Goal: Information Seeking & Learning: Check status

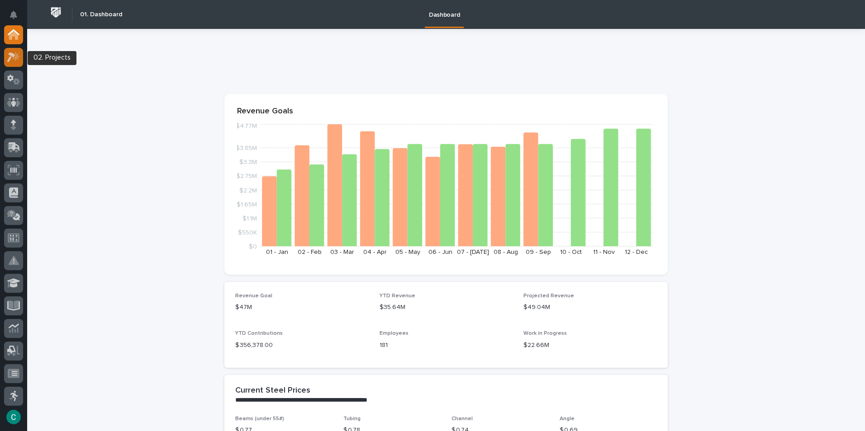
click at [9, 57] on icon at bounding box center [11, 57] width 8 height 10
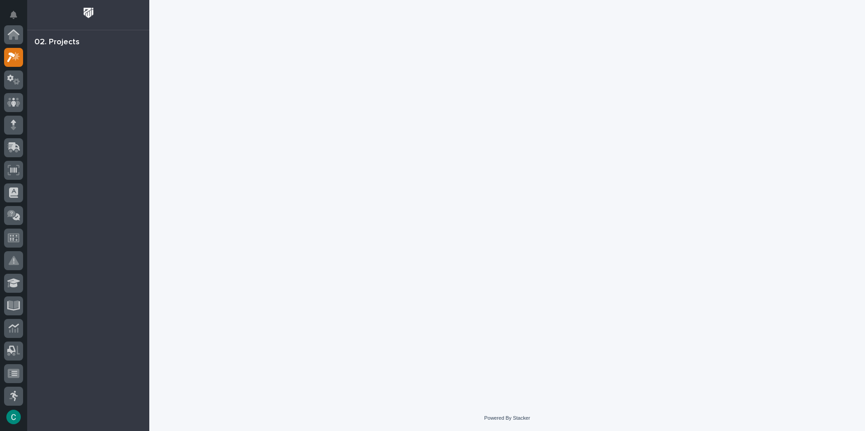
scroll to position [23, 0]
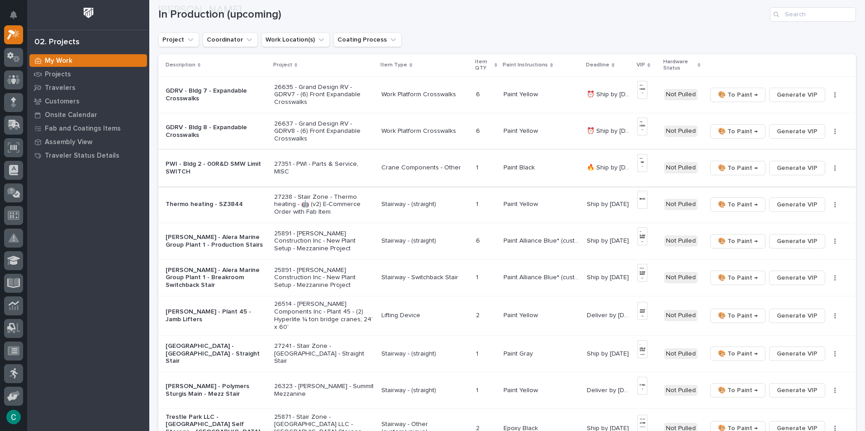
scroll to position [90, 0]
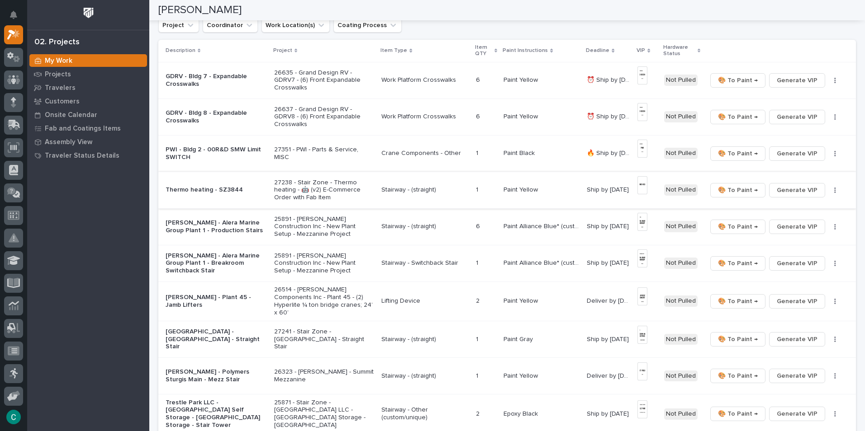
click at [747, 191] on span "🎨 To Paint →" at bounding box center [738, 190] width 40 height 11
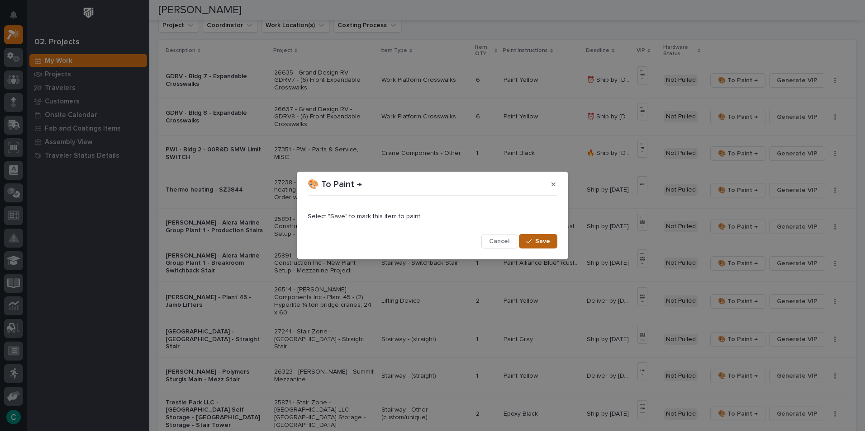
click at [542, 246] on button "Save" at bounding box center [538, 241] width 38 height 14
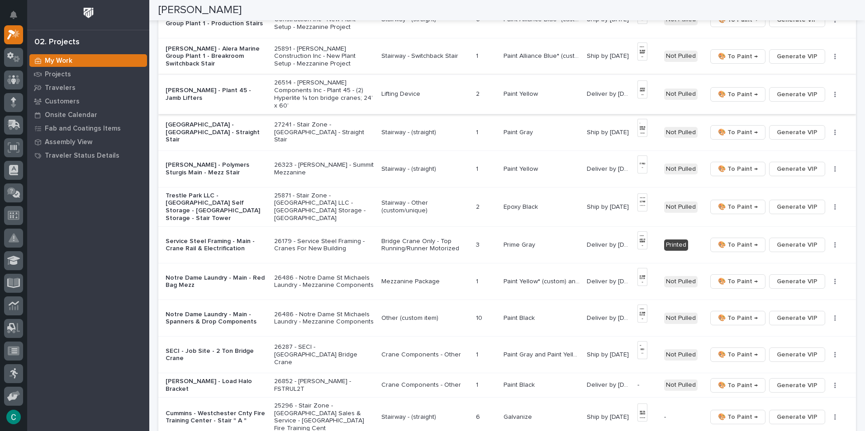
scroll to position [271, 0]
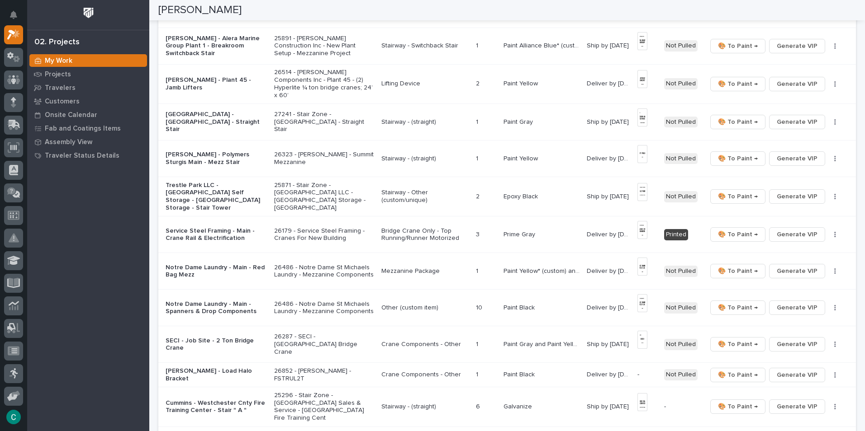
click at [402, 157] on p "Stairway - (straight)" at bounding box center [424, 159] width 87 height 8
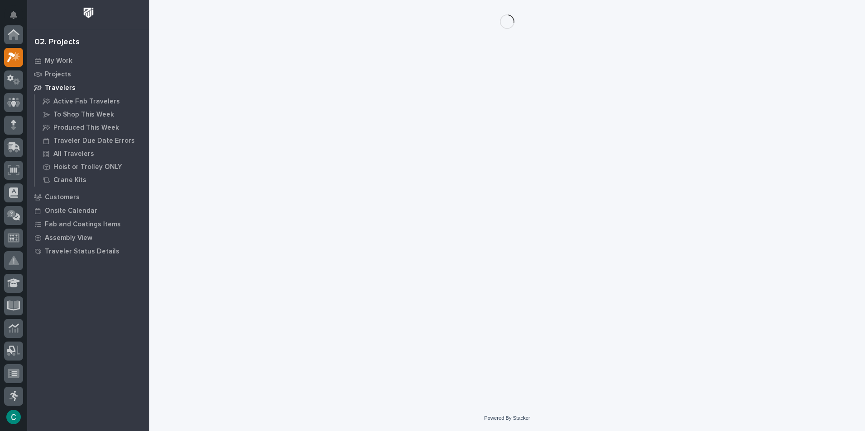
scroll to position [23, 0]
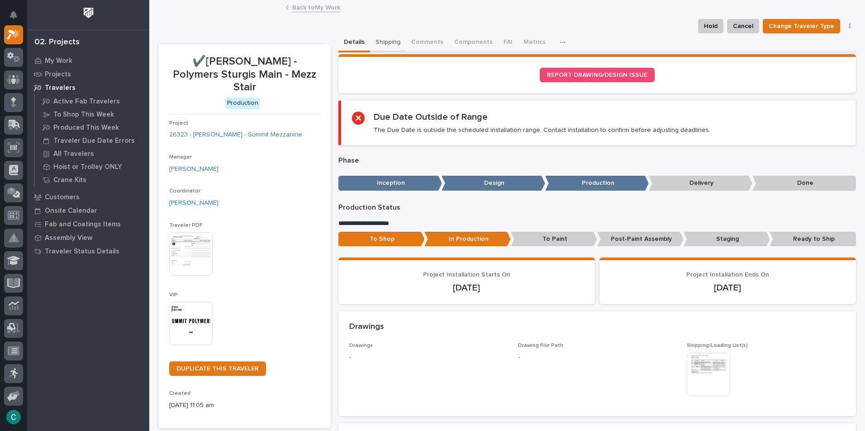
click at [382, 43] on button "Shipping" at bounding box center [388, 42] width 36 height 19
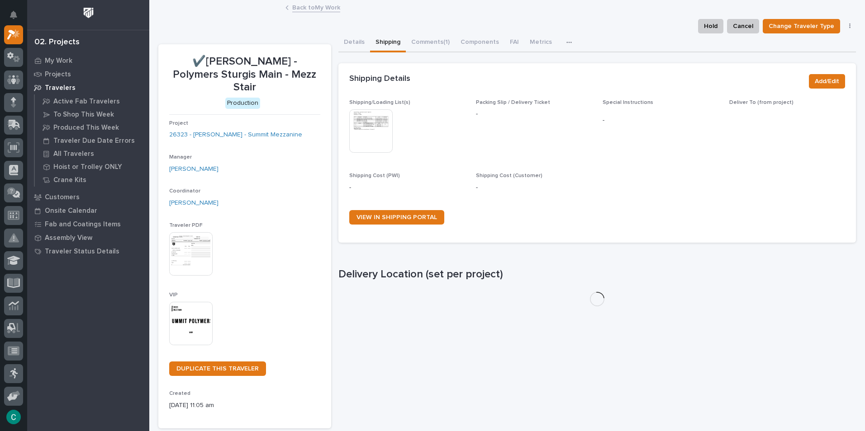
click at [368, 154] on div at bounding box center [371, 131] width 45 height 45
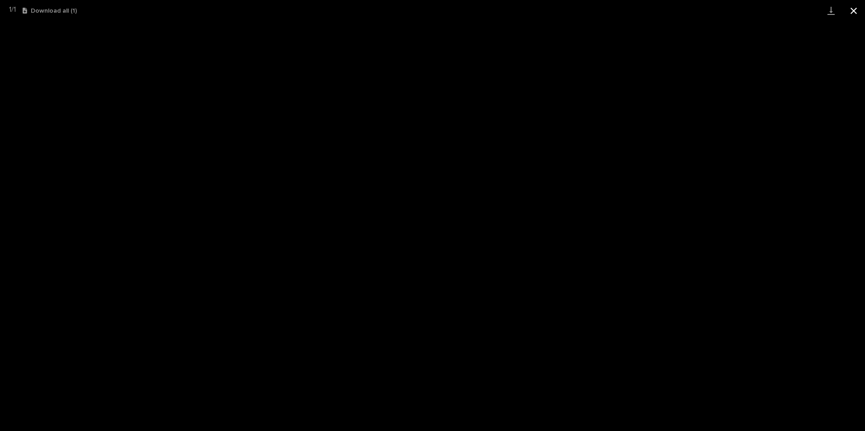
click at [856, 9] on button "Close gallery" at bounding box center [853, 10] width 23 height 21
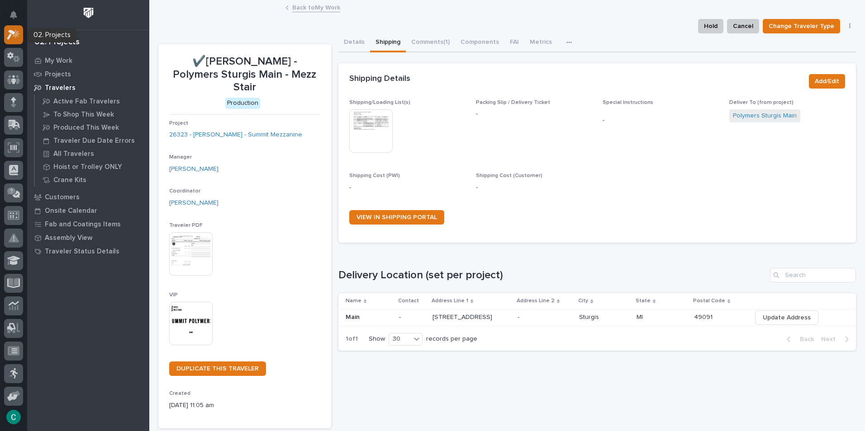
click at [13, 43] on div at bounding box center [13, 34] width 19 height 19
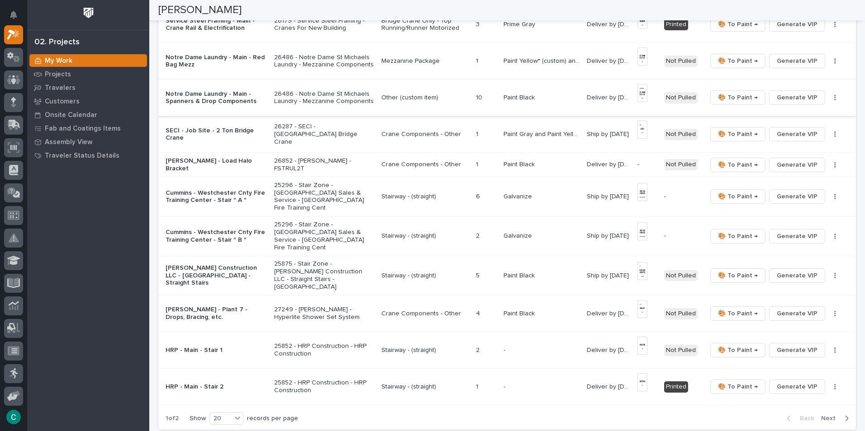
scroll to position [497, 0]
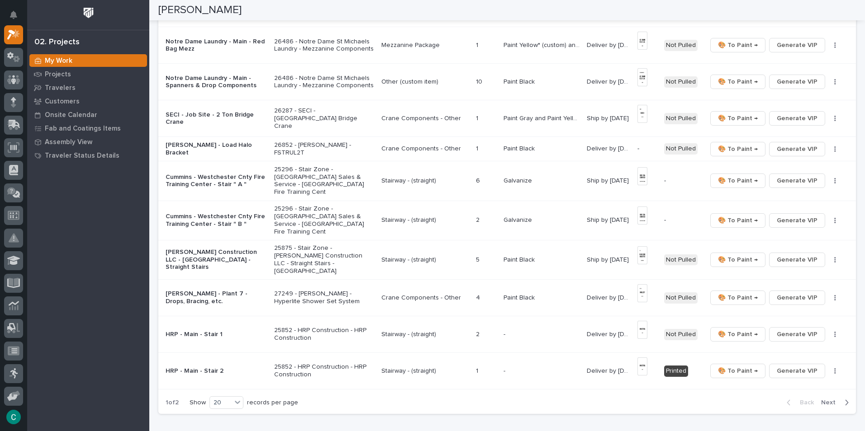
click at [402, 115] on p "Crane Components - Other" at bounding box center [424, 119] width 87 height 8
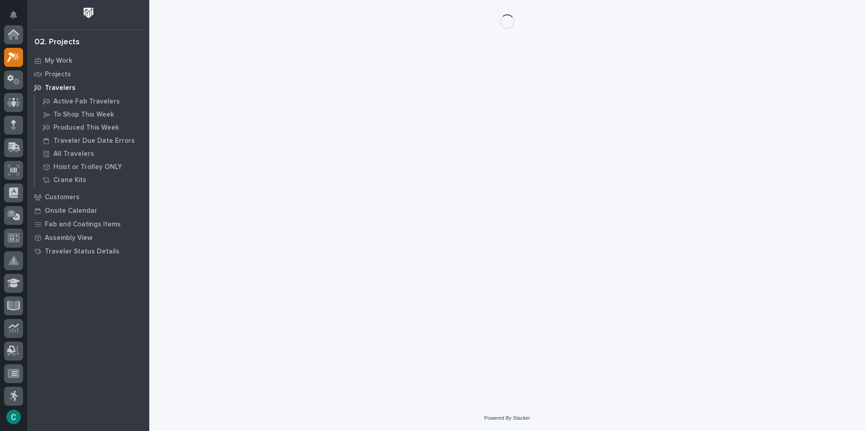
scroll to position [23, 0]
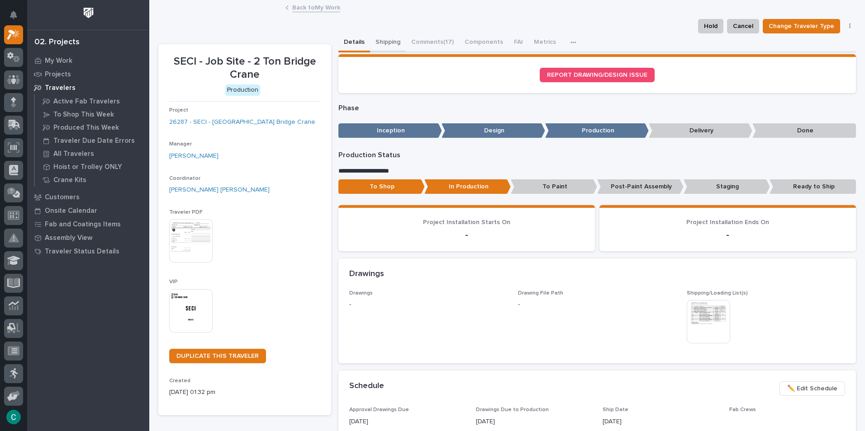
click at [389, 43] on button "Shipping" at bounding box center [388, 42] width 36 height 19
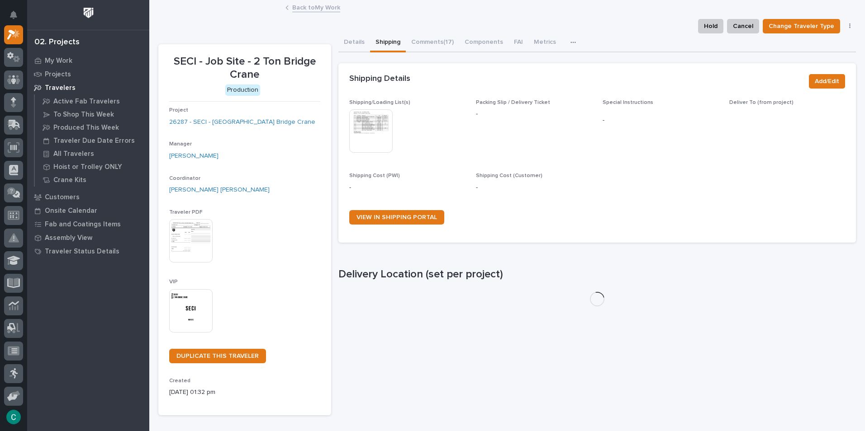
click at [381, 119] on img at bounding box center [370, 130] width 43 height 43
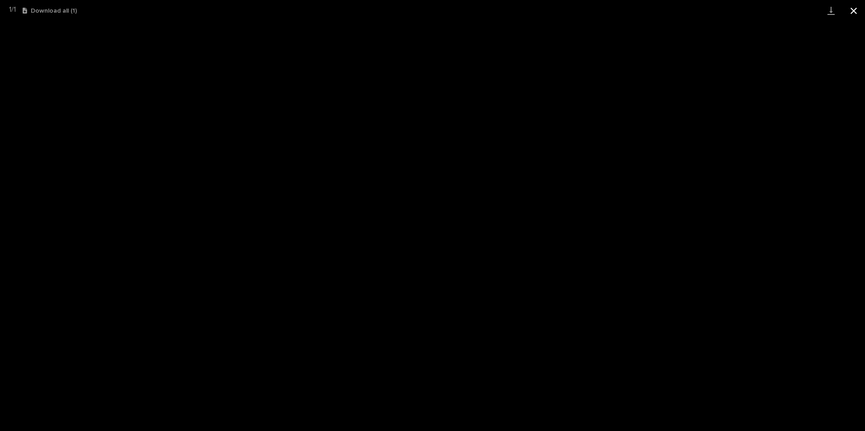
click at [859, 9] on button "Close gallery" at bounding box center [853, 10] width 23 height 21
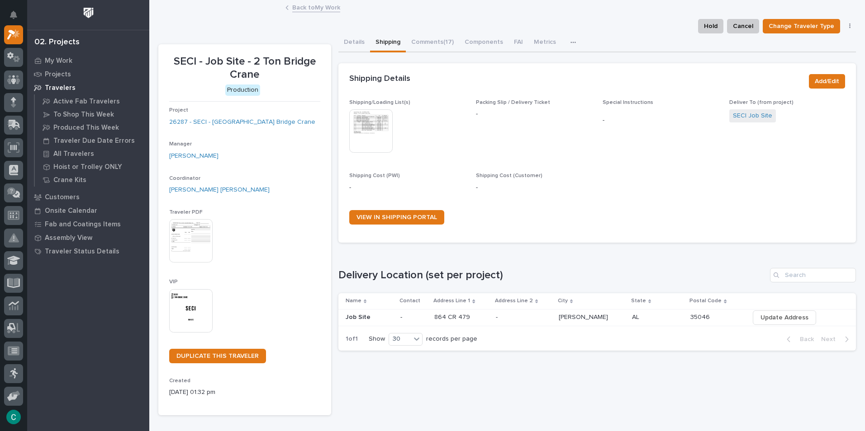
click at [320, 9] on link "Back to My Work" at bounding box center [316, 7] width 48 height 10
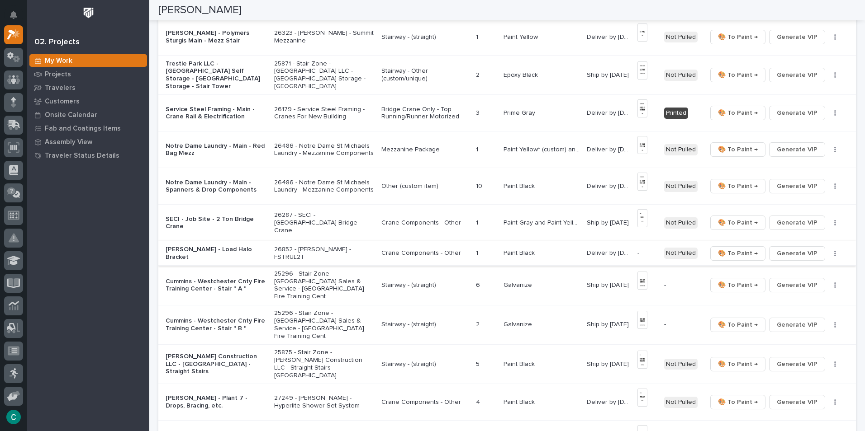
scroll to position [407, 0]
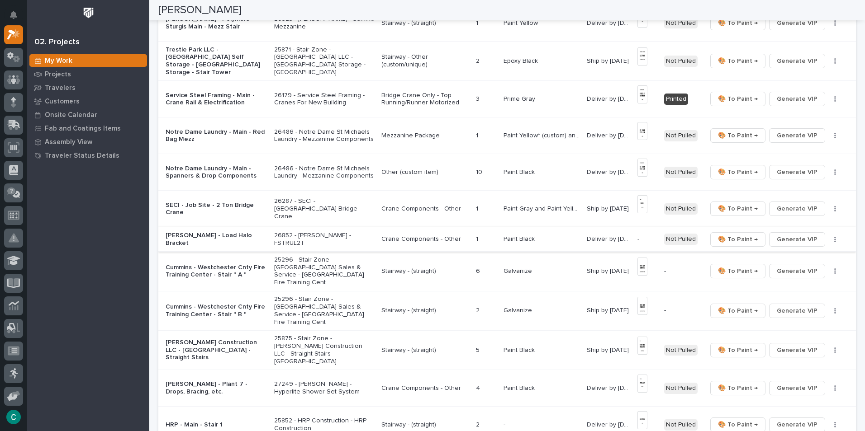
click at [809, 234] on span "Generate VIP" at bounding box center [797, 239] width 41 height 11
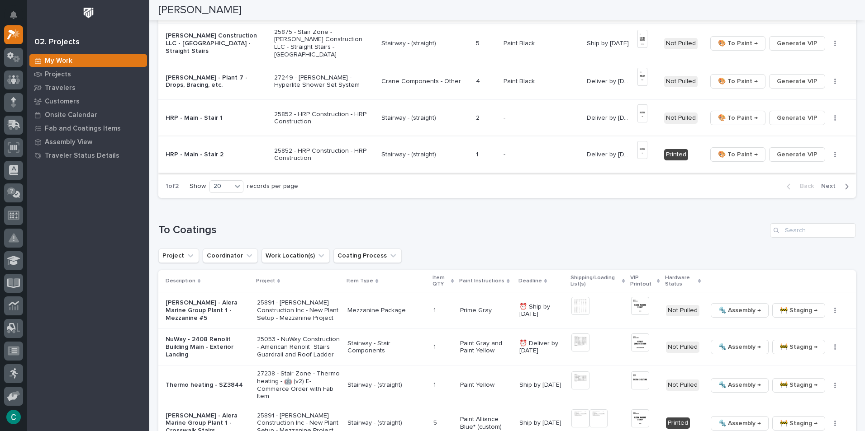
scroll to position [724, 0]
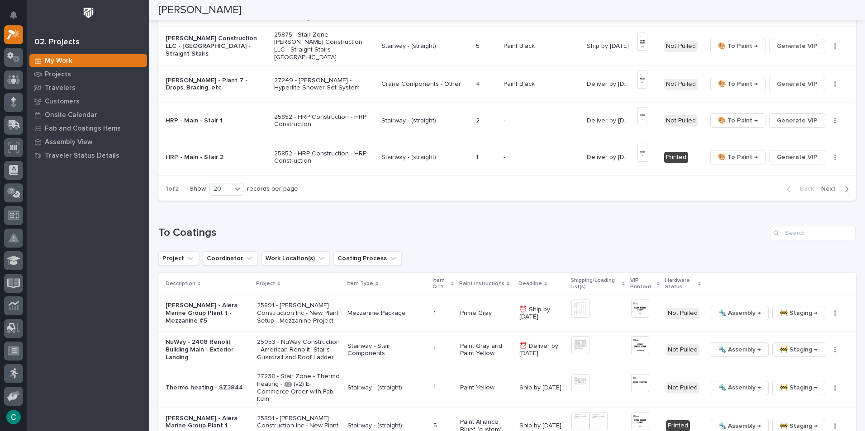
click at [825, 185] on span "Next" at bounding box center [831, 189] width 20 height 8
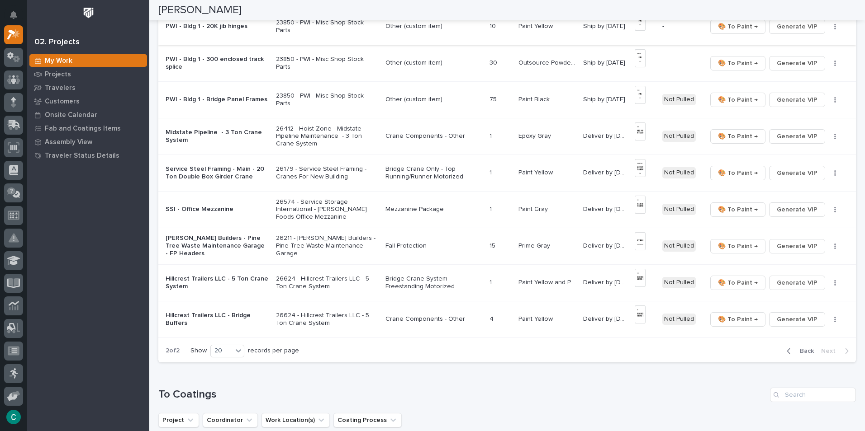
scroll to position [160, 0]
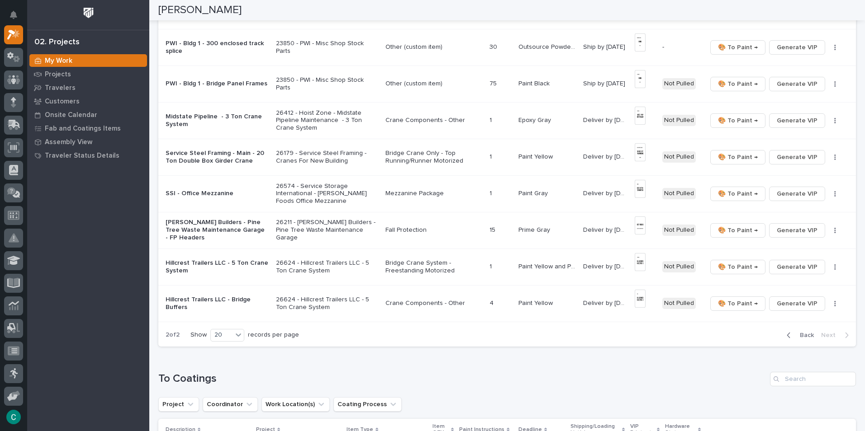
click at [801, 335] on span "Back" at bounding box center [803, 336] width 19 height 8
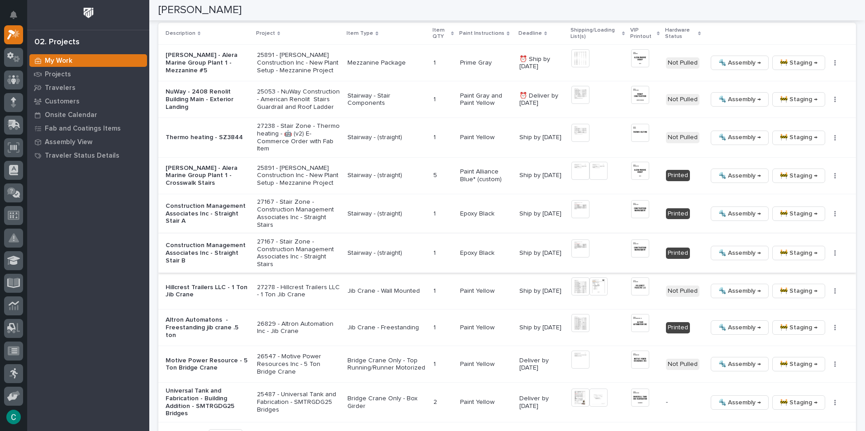
scroll to position [929, 0]
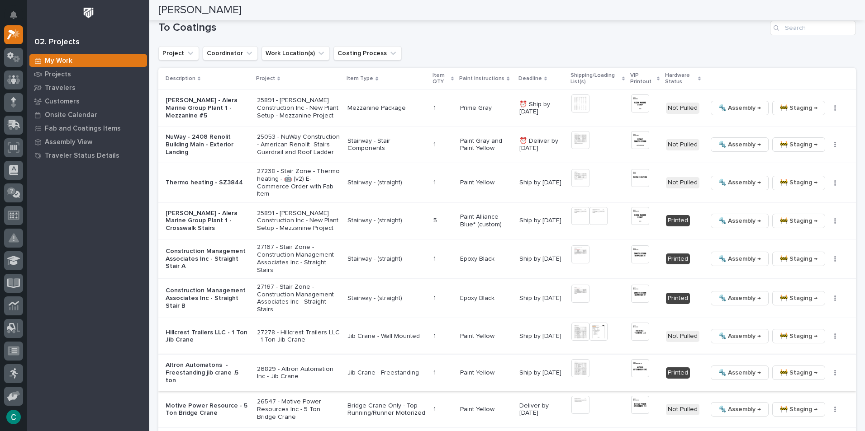
click at [635, 360] on img at bounding box center [640, 369] width 18 height 18
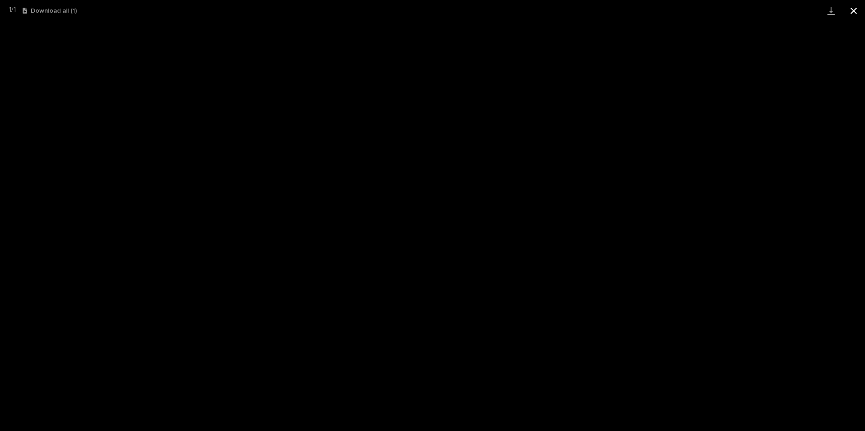
click at [857, 12] on button "Close gallery" at bounding box center [853, 10] width 23 height 21
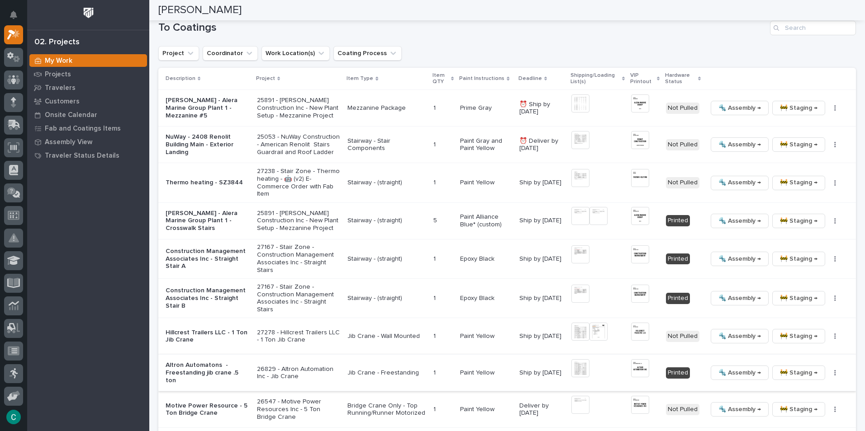
click at [718, 368] on span "🔩 Assembly →" at bounding box center [739, 373] width 43 height 11
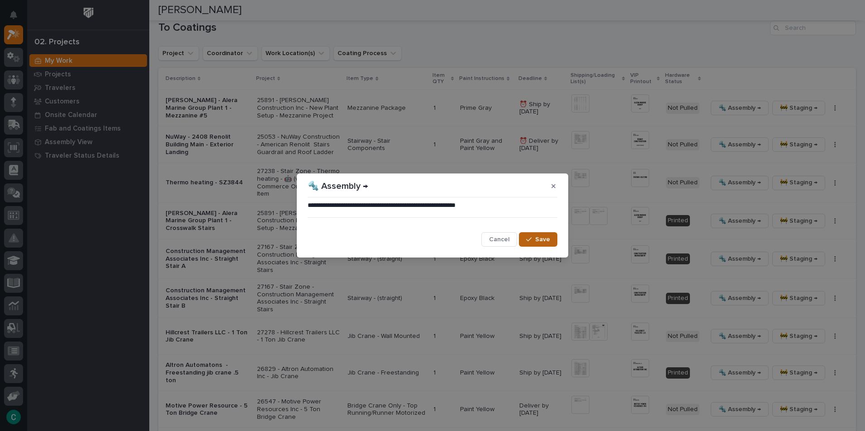
click at [540, 240] on span "Save" at bounding box center [542, 240] width 15 height 8
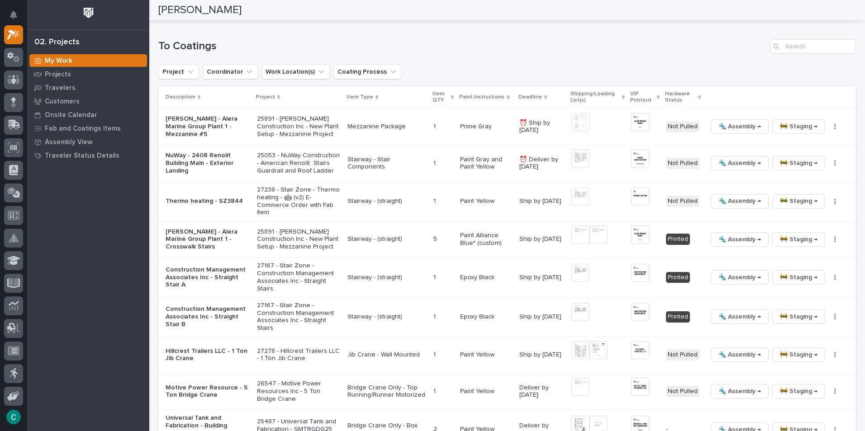
scroll to position [923, 0]
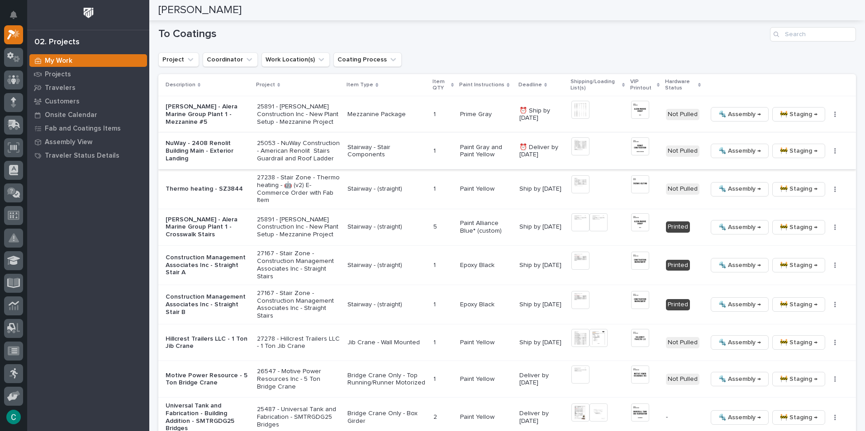
click at [578, 137] on img at bounding box center [580, 146] width 18 height 18
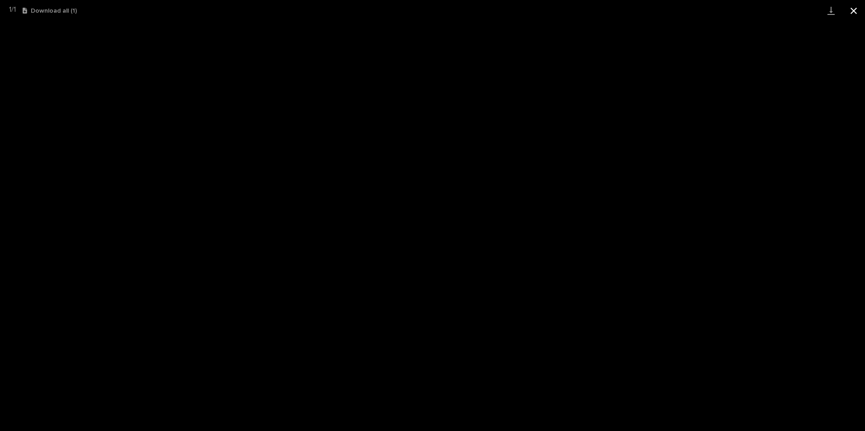
click at [855, 11] on button "Close gallery" at bounding box center [853, 10] width 23 height 21
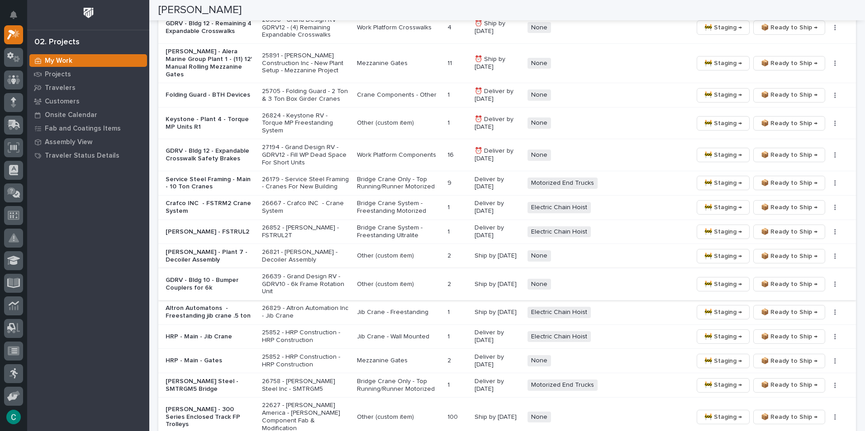
scroll to position [1343, 0]
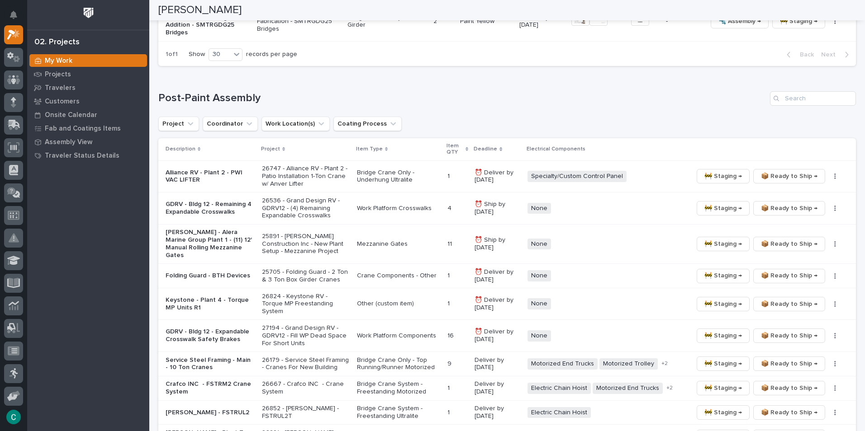
click at [194, 297] on p "Keystone - Plant 4 - Torque MP Units R1" at bounding box center [210, 304] width 89 height 15
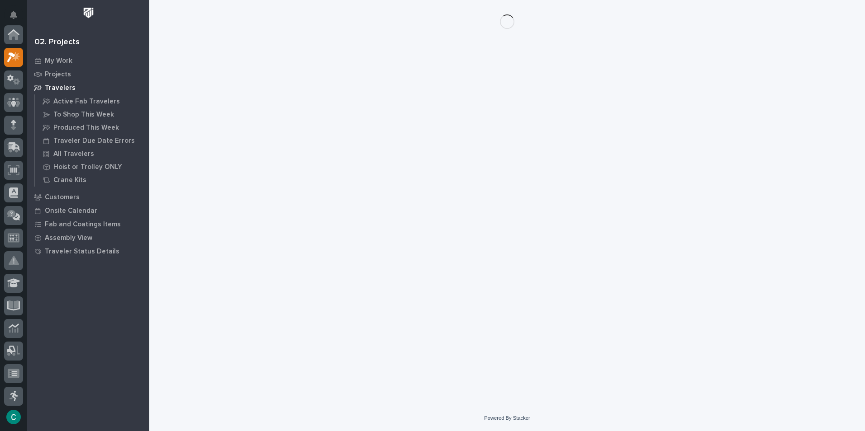
scroll to position [23, 0]
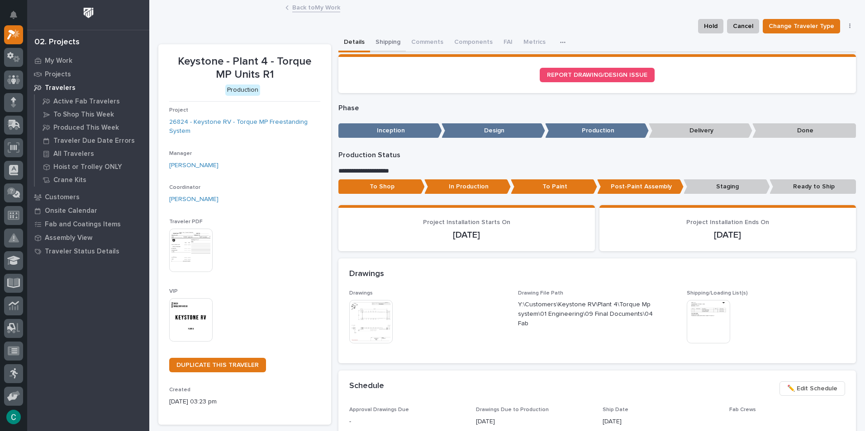
click at [383, 39] on button "Shipping" at bounding box center [388, 42] width 36 height 19
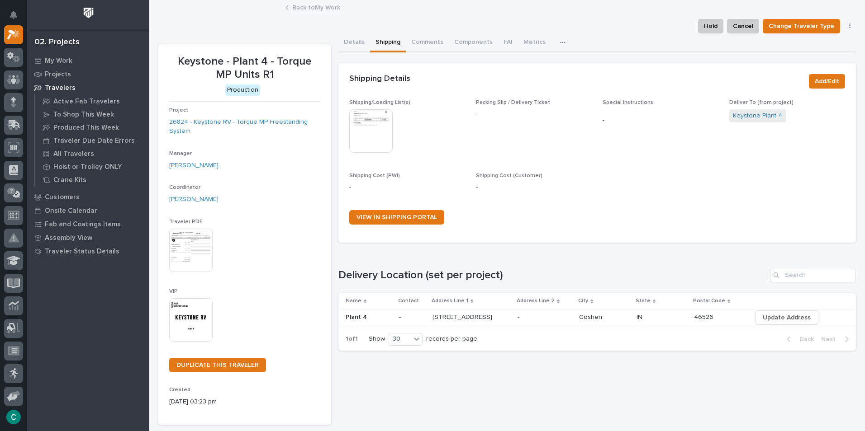
click at [368, 124] on img at bounding box center [370, 130] width 43 height 43
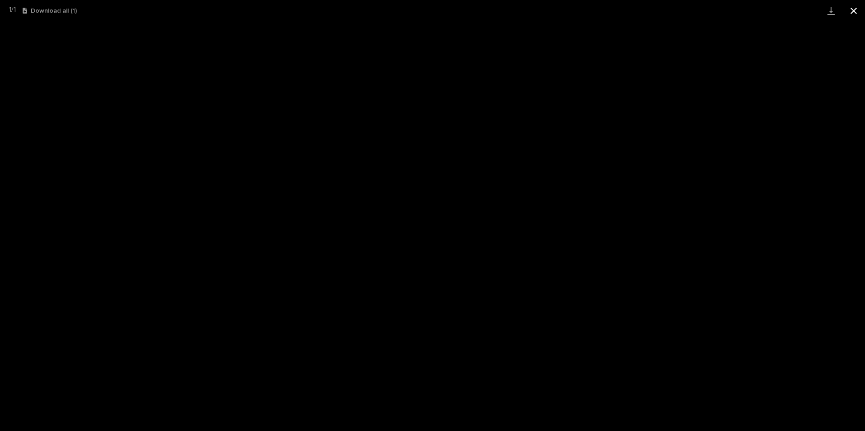
click at [852, 9] on button "Close gallery" at bounding box center [853, 10] width 23 height 21
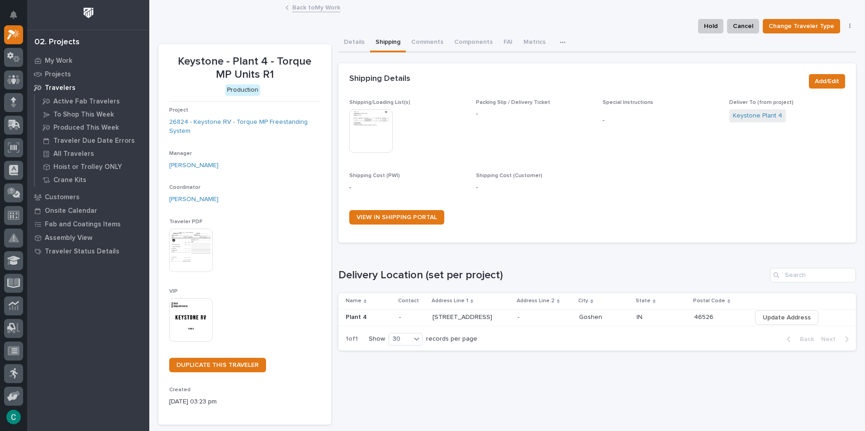
click at [324, 5] on link "Back to My Work" at bounding box center [316, 7] width 48 height 10
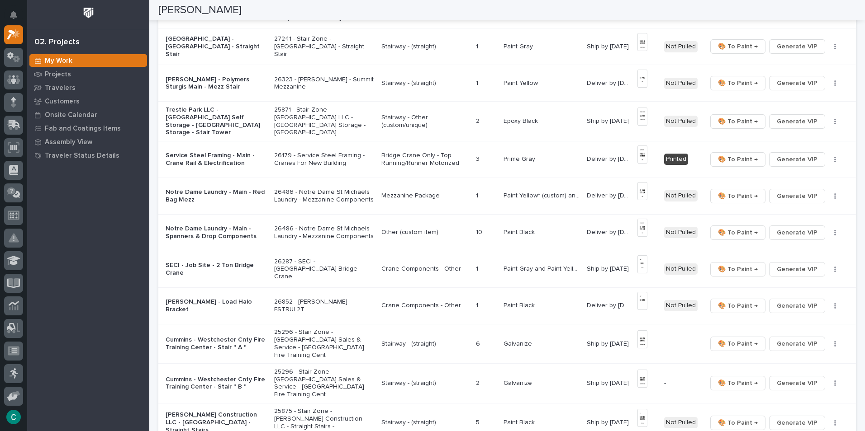
scroll to position [317, 0]
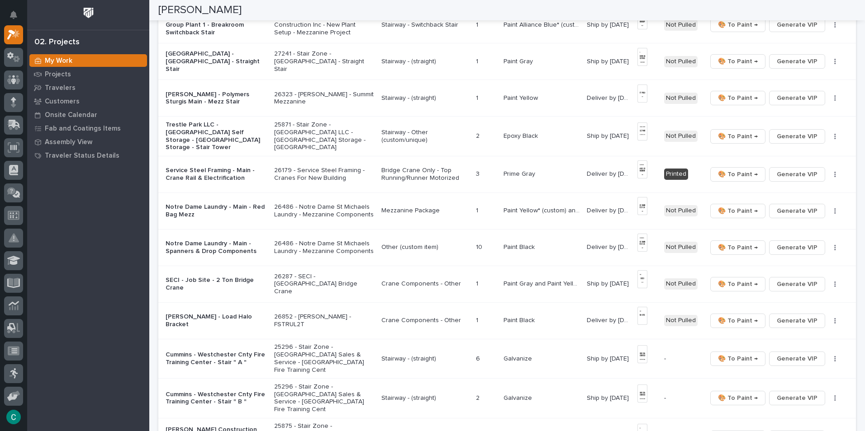
click at [211, 206] on p "Notre Dame Laundry - Main - Red Bag Mezz" at bounding box center [216, 211] width 101 height 15
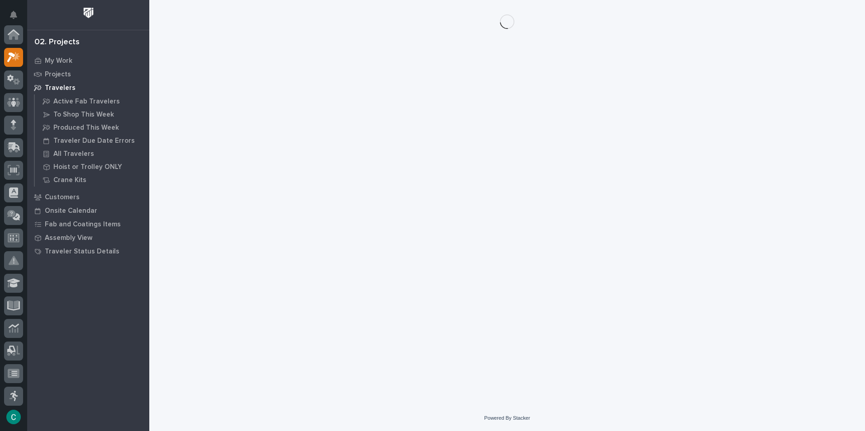
scroll to position [23, 0]
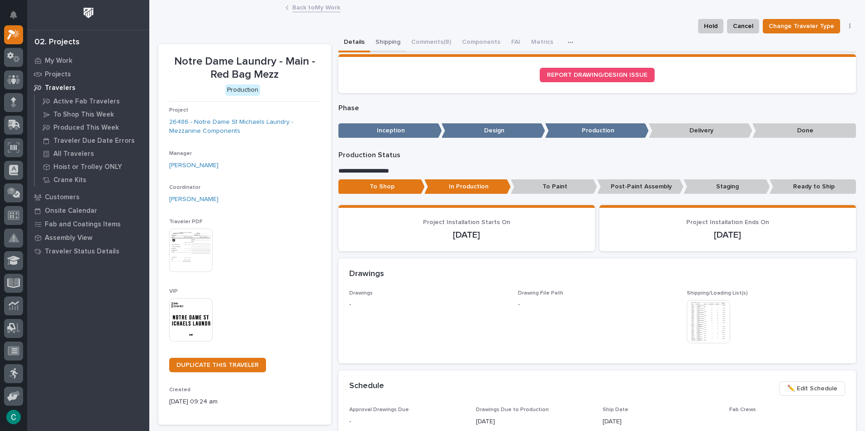
click at [387, 40] on button "Shipping" at bounding box center [388, 42] width 36 height 19
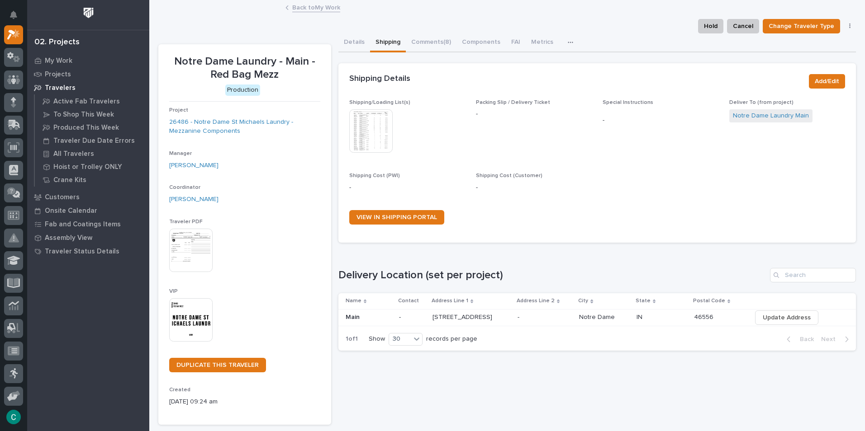
click at [377, 118] on img at bounding box center [370, 130] width 43 height 43
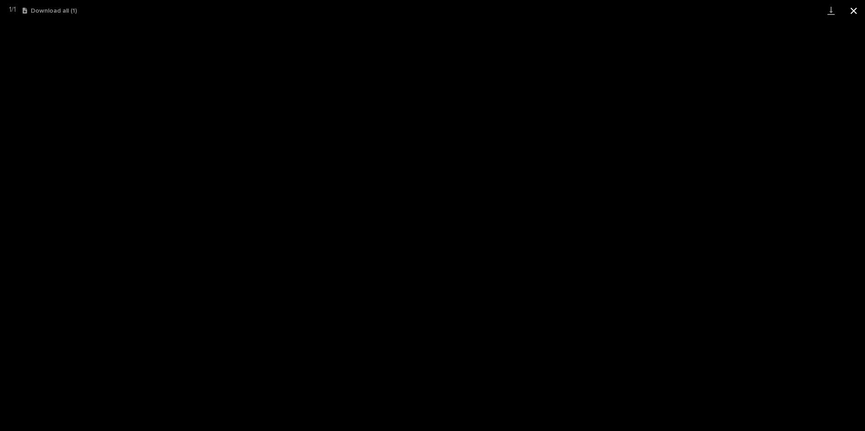
click at [860, 12] on button "Close gallery" at bounding box center [853, 10] width 23 height 21
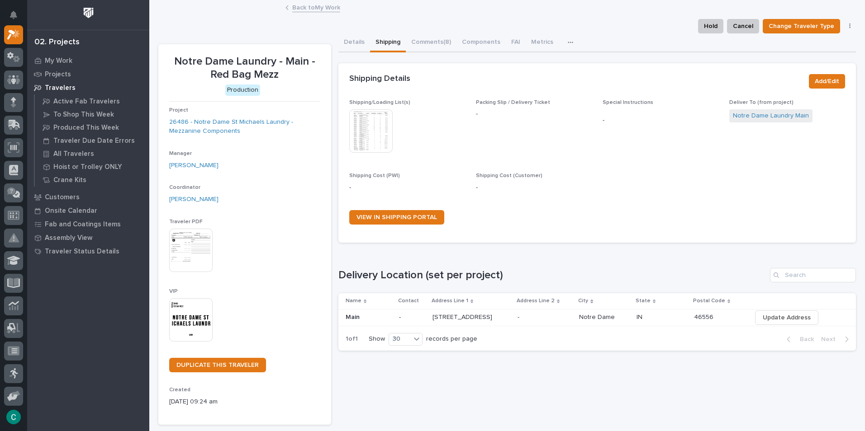
click at [311, 7] on link "Back to My Work" at bounding box center [316, 7] width 48 height 10
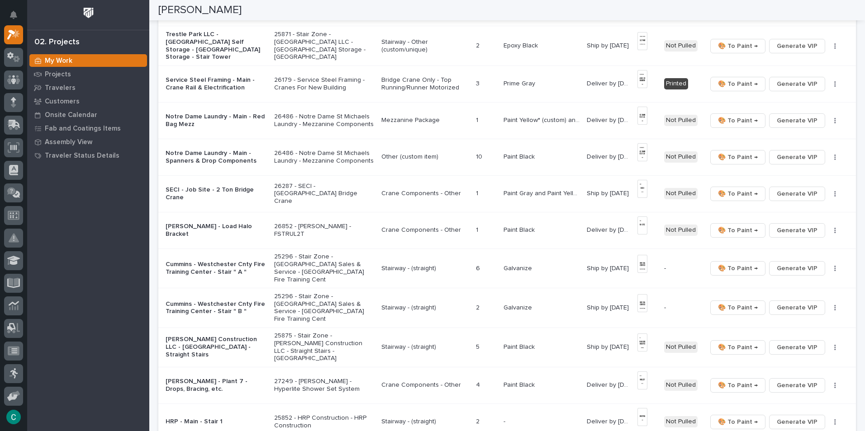
scroll to position [588, 0]
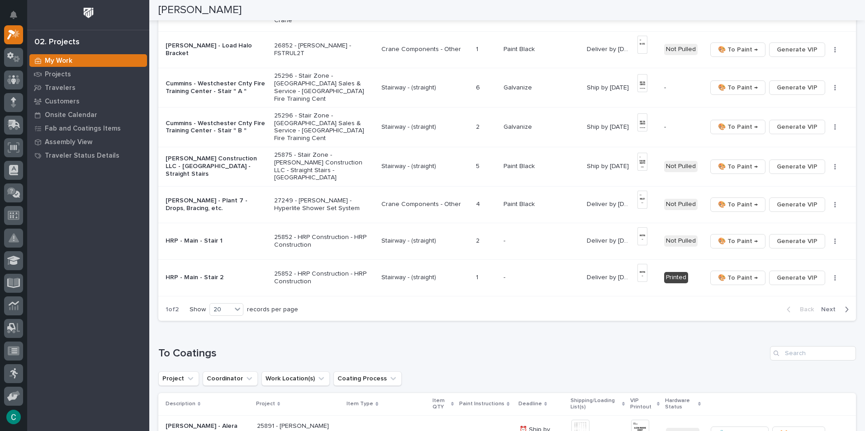
click at [821, 306] on span "Next" at bounding box center [831, 310] width 20 height 8
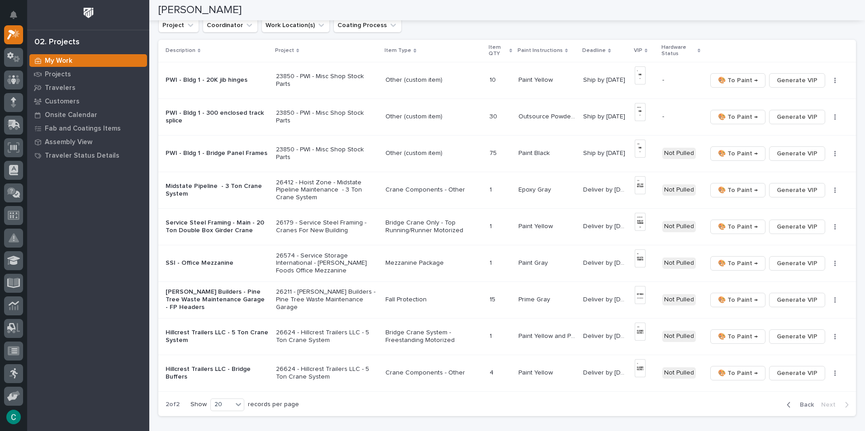
scroll to position [0, 0]
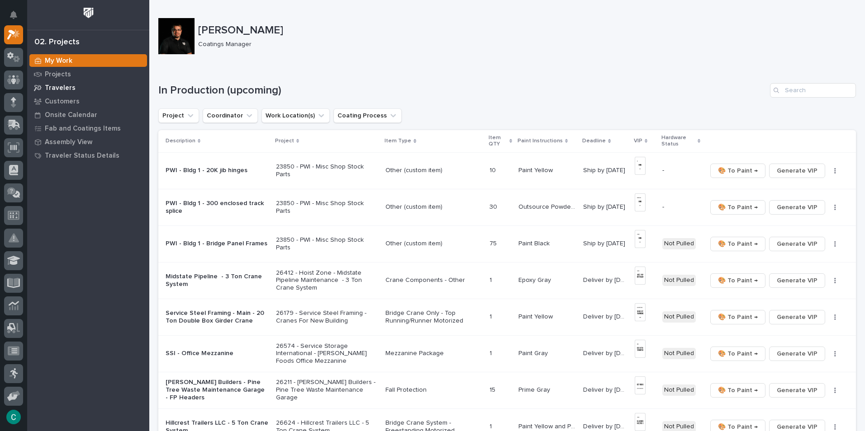
click at [55, 84] on p "Travelers" at bounding box center [60, 88] width 31 height 8
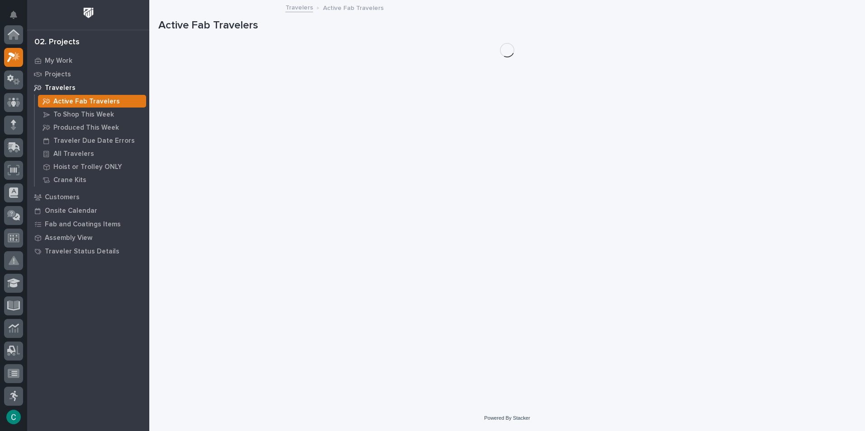
scroll to position [23, 0]
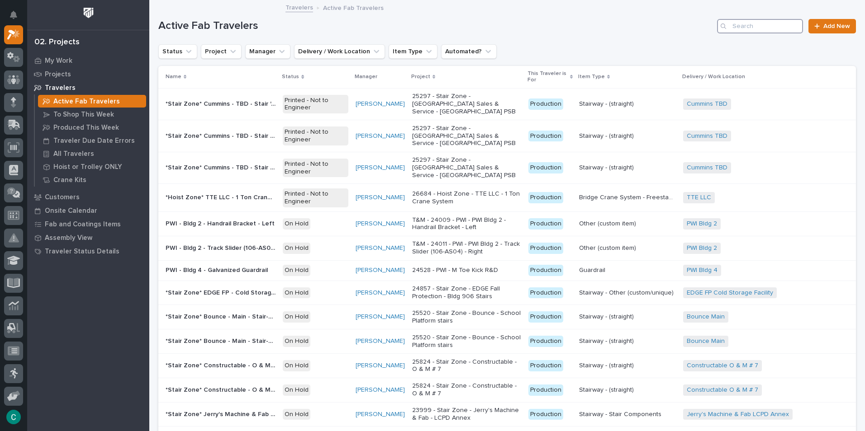
click at [788, 25] on input "Search" at bounding box center [760, 26] width 86 height 14
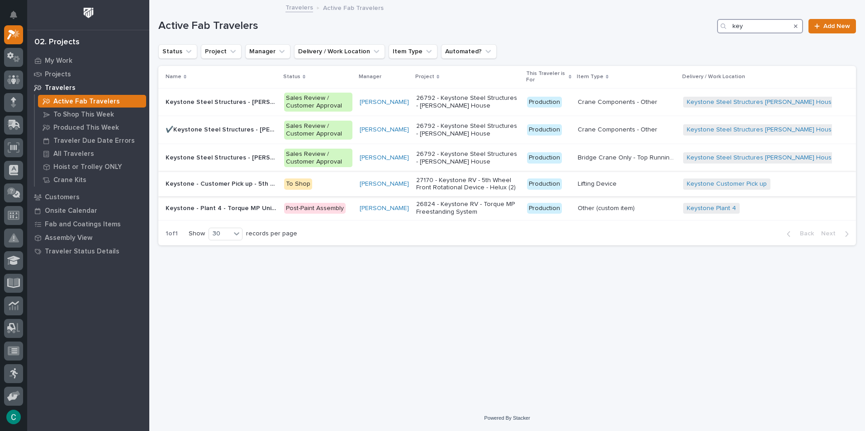
type input "key"
click at [209, 185] on p "Keystone - Customer Pick up - 5th Wheel Rotation Devices (1) Helux (1) Roto-Flex" at bounding box center [222, 183] width 113 height 9
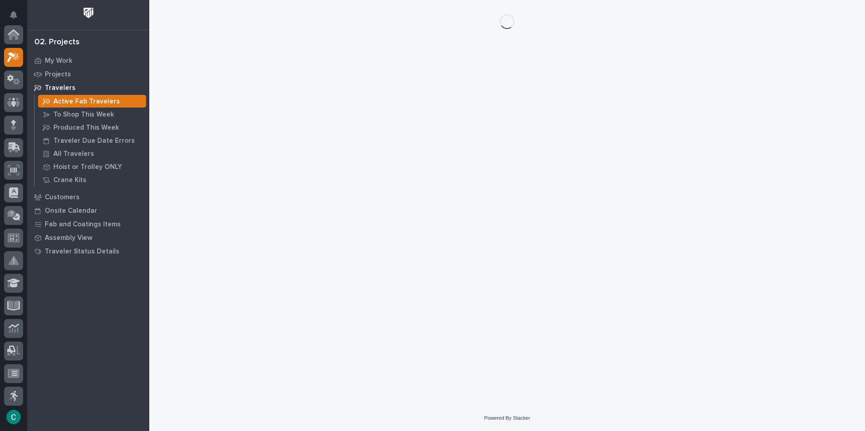
scroll to position [23, 0]
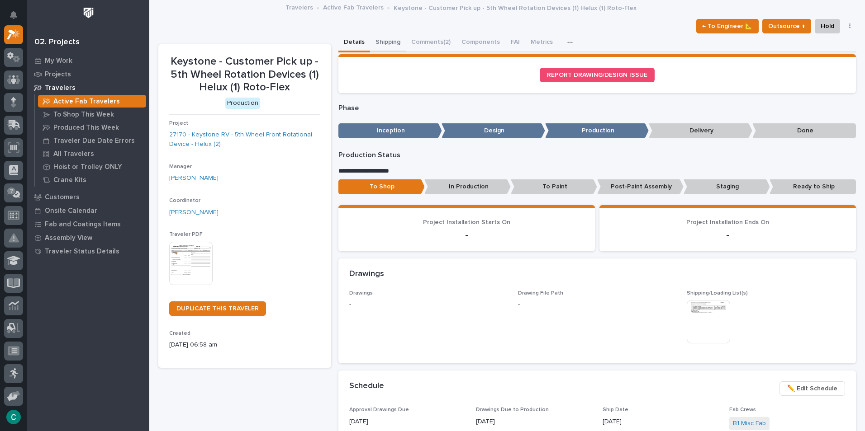
click at [395, 42] on button "Shipping" at bounding box center [388, 42] width 36 height 19
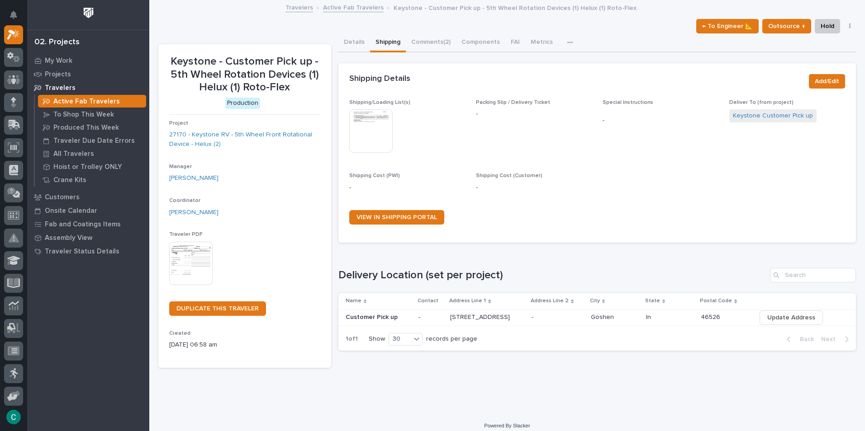
click at [363, 132] on img at bounding box center [370, 130] width 43 height 43
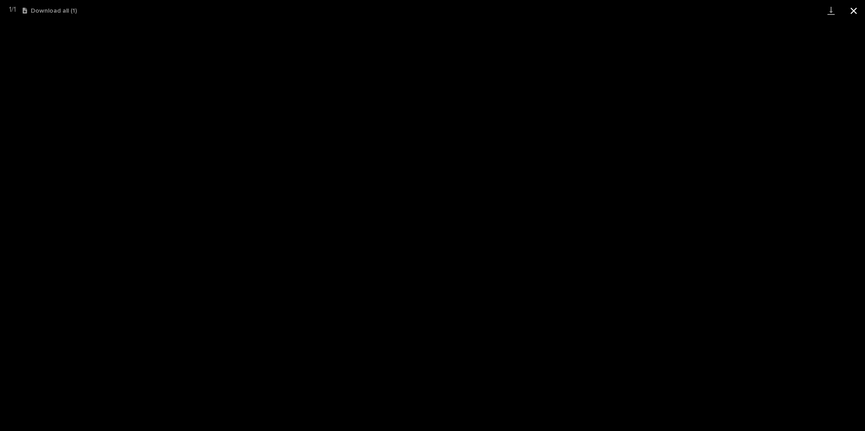
click at [855, 12] on button "Close gallery" at bounding box center [853, 10] width 23 height 21
